Goal: Transaction & Acquisition: Obtain resource

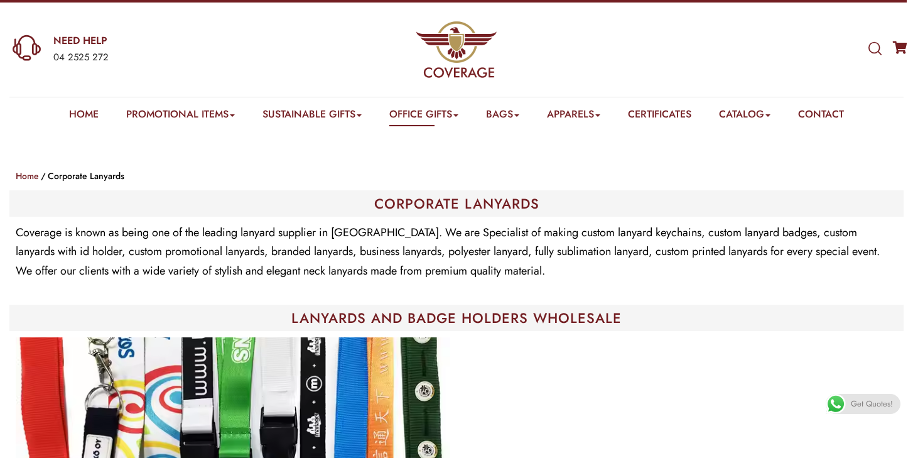
scroll to position [18, 0]
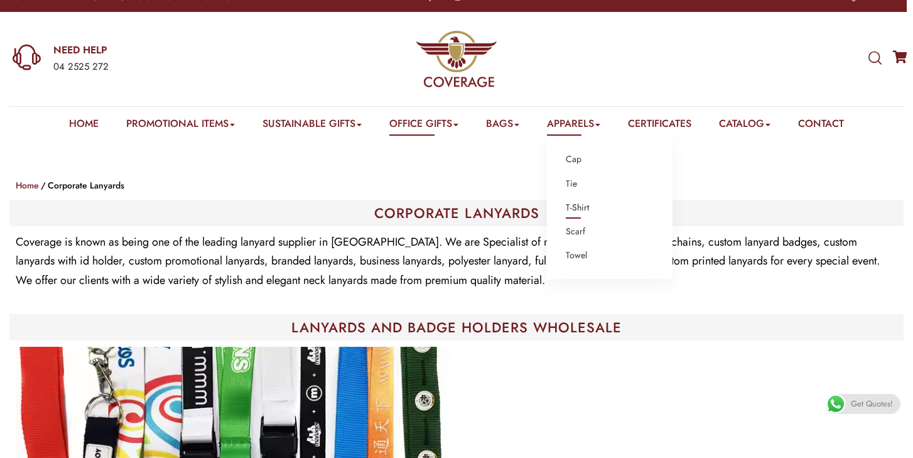
click at [585, 205] on link "T-Shirt" at bounding box center [577, 208] width 23 height 16
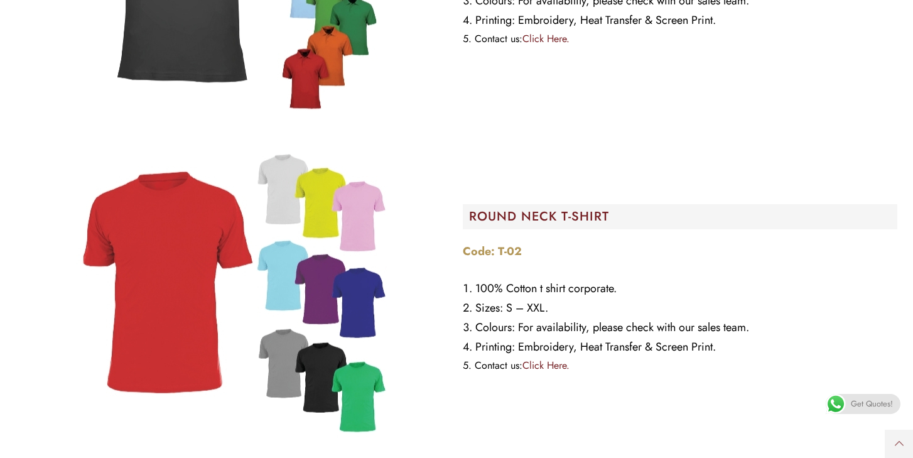
scroll to position [903, 0]
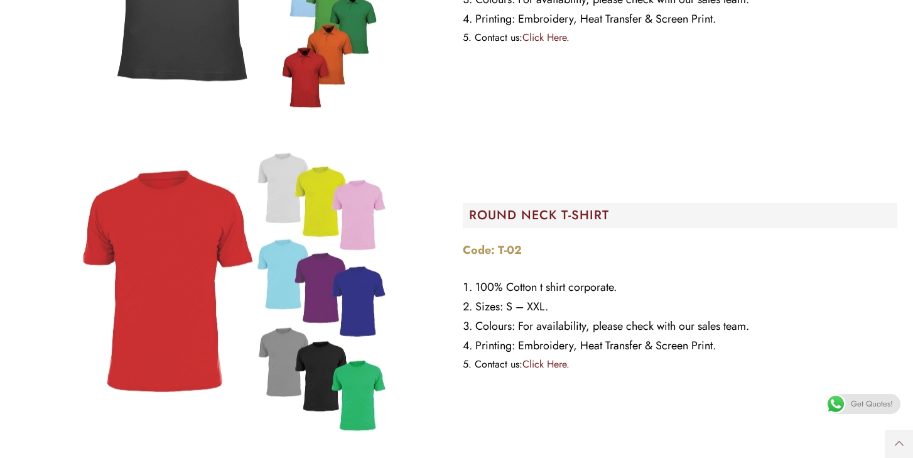
click at [865, 403] on span "Get Quotes!" at bounding box center [872, 404] width 42 height 20
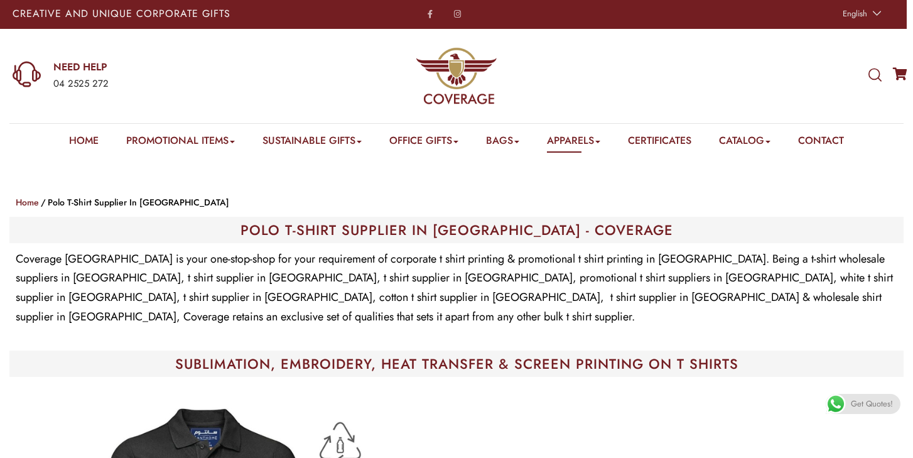
scroll to position [0, 0]
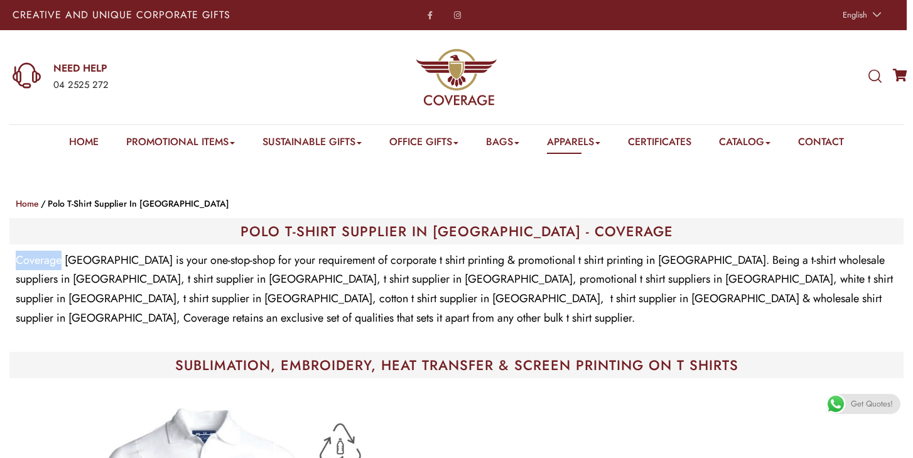
drag, startPoint x: 61, startPoint y: 261, endPoint x: 10, endPoint y: 259, distance: 50.9
click at [10, 259] on div "Coverage UAE is your one-stop-shop for your requirement of corporate t shirt pr…" at bounding box center [456, 298] width 894 height 108
copy p "Coverage"
